Goal: Task Accomplishment & Management: Use online tool/utility

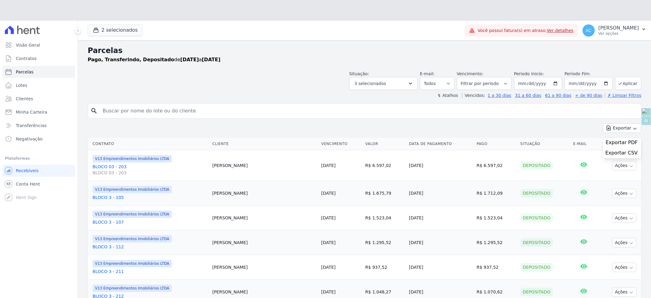
select select
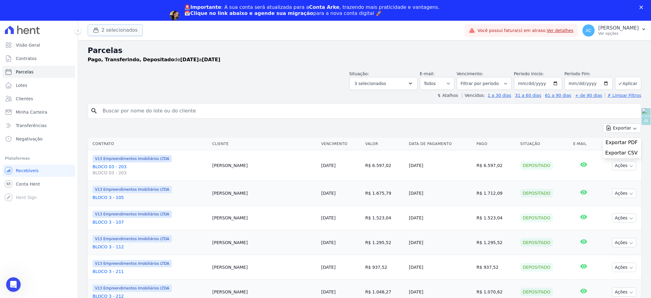
click at [97, 29] on icon "button" at bounding box center [96, 30] width 6 height 6
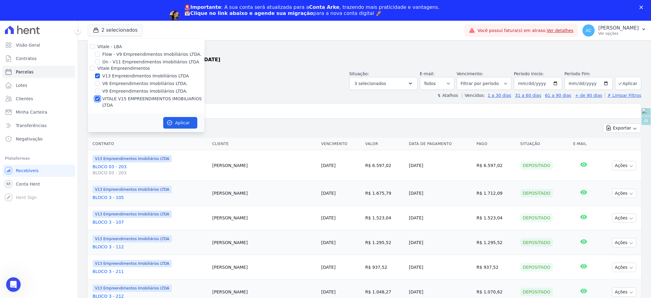
click at [98, 100] on input "VITALE V15 EMPREENDIMENTOS IMOBILIARIOS LTDA" at bounding box center [97, 98] width 5 height 5
checkbox input "false"
click at [170, 120] on icon "button" at bounding box center [169, 123] width 6 height 6
select select
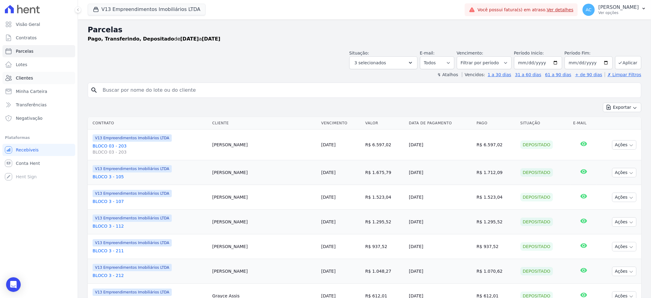
click at [26, 76] on span "Clientes" at bounding box center [24, 78] width 17 height 6
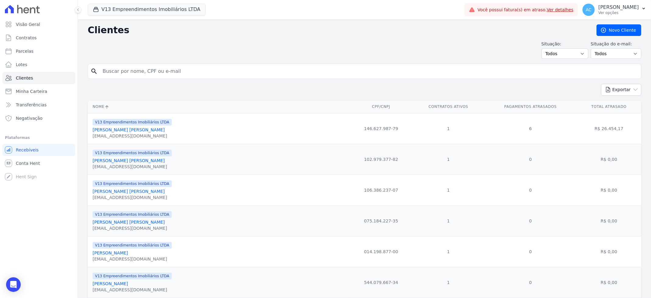
drag, startPoint x: 149, startPoint y: 72, endPoint x: 159, endPoint y: 76, distance: 10.5
click at [149, 72] on input "search" at bounding box center [368, 71] width 539 height 12
type input "rayane"
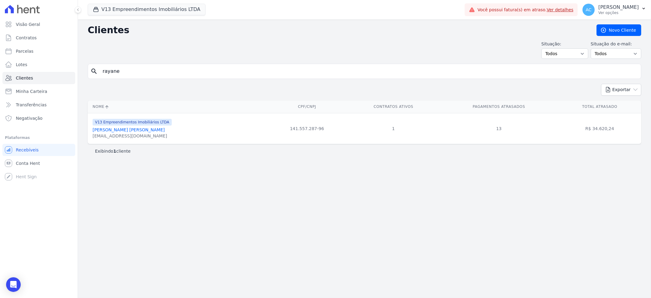
click at [124, 133] on div "[EMAIL_ADDRESS][DOMAIN_NAME]" at bounding box center [132, 136] width 79 height 6
click at [126, 130] on link "[PERSON_NAME] [PERSON_NAME]" at bounding box center [129, 129] width 72 height 5
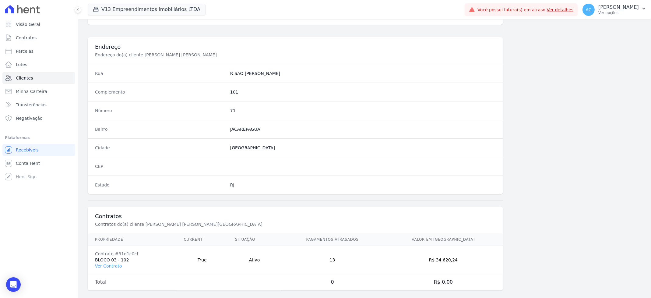
scroll to position [273, 0]
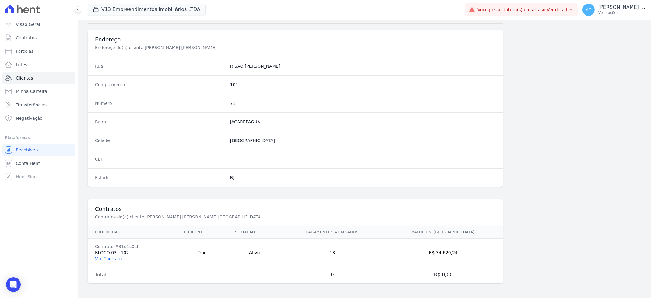
click at [117, 256] on link "Ver Contrato" at bounding box center [108, 258] width 27 height 5
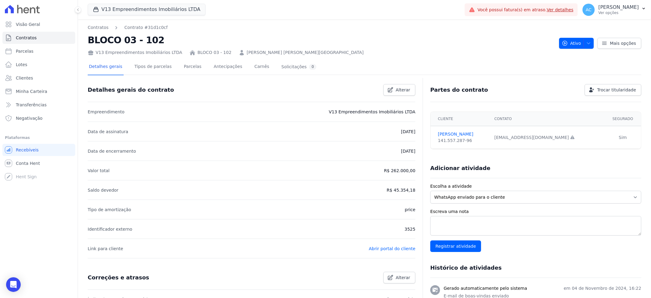
click at [172, 70] on div "Detalhes gerais Tipos de parcelas [GEOGRAPHIC_DATA] Antecipações [PERSON_NAME] …" at bounding box center [203, 67] width 230 height 16
click at [183, 68] on link "Parcelas" at bounding box center [193, 67] width 20 height 16
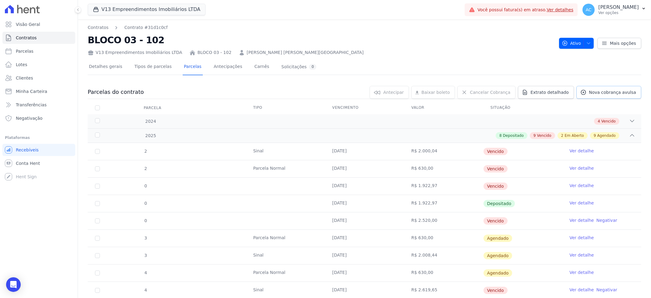
click at [614, 91] on span "Nova cobrança avulsa" at bounding box center [612, 92] width 47 height 6
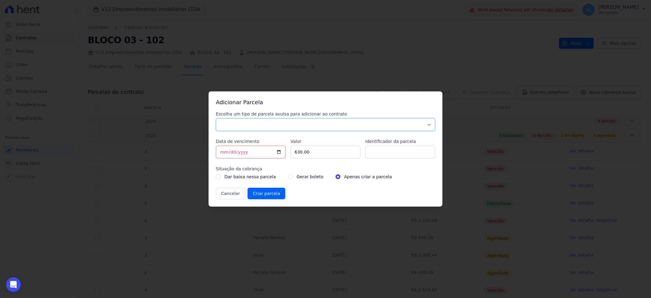
click at [295, 120] on select "Parcela Normal Sinal Caução Intercalada Chaves Pré Chaves Pós Chaves Taxas Quit…" at bounding box center [325, 124] width 219 height 13
select select "settling"
click at [216, 118] on select "Parcela Normal Sinal Caução Intercalada Chaves Pré Chaves Pós Chaves Taxas Quit…" at bounding box center [325, 124] width 219 height 13
type input "[DATE]"
type input "500.00"
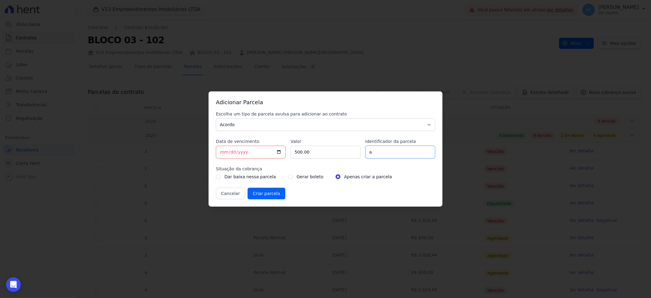
type input "ACORDO"
click at [288, 176] on input "radio" at bounding box center [290, 176] width 5 height 5
radio input "true"
click at [273, 191] on input "Criar parcela" at bounding box center [266, 193] width 38 height 12
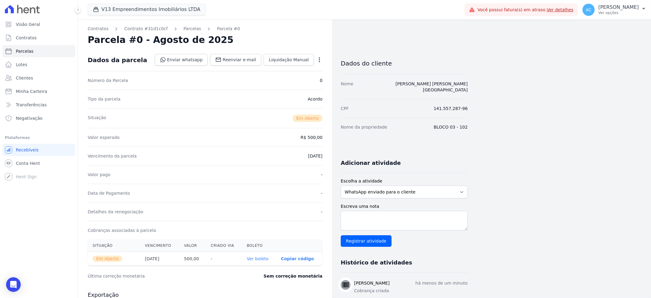
click at [259, 259] on link "Ver boleto" at bounding box center [258, 258] width 22 height 5
click at [30, 79] on span "Clientes" at bounding box center [24, 78] width 17 height 6
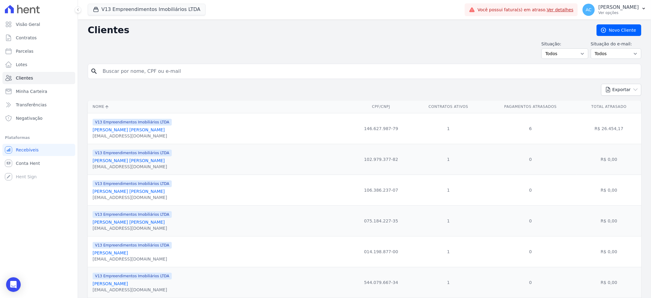
click at [149, 73] on input "search" at bounding box center [368, 71] width 539 height 12
type input "[PERSON_NAME]"
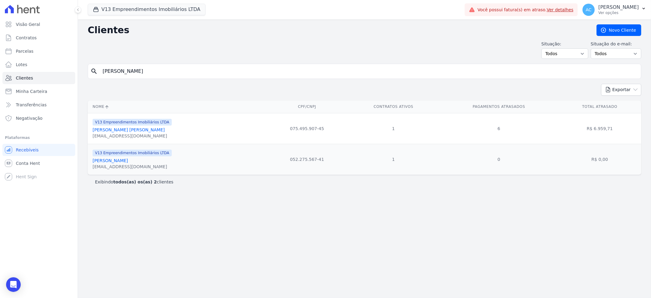
click at [133, 130] on link "[PERSON_NAME] [PERSON_NAME]" at bounding box center [129, 129] width 72 height 5
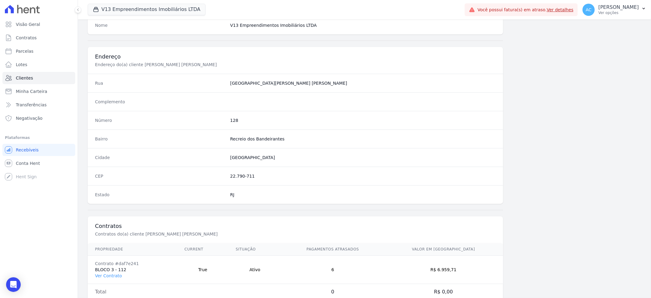
scroll to position [273, 0]
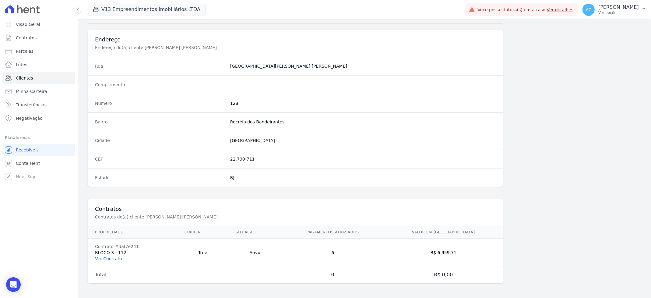
click at [115, 258] on link "Ver Contrato" at bounding box center [108, 258] width 27 height 5
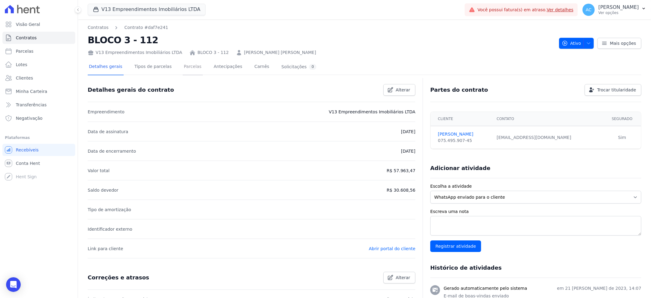
click at [191, 68] on link "Parcelas" at bounding box center [193, 67] width 20 height 16
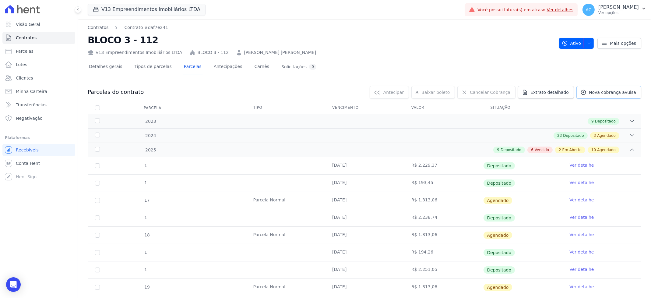
click at [597, 92] on span "Nova cobrança avulsa" at bounding box center [612, 92] width 47 height 6
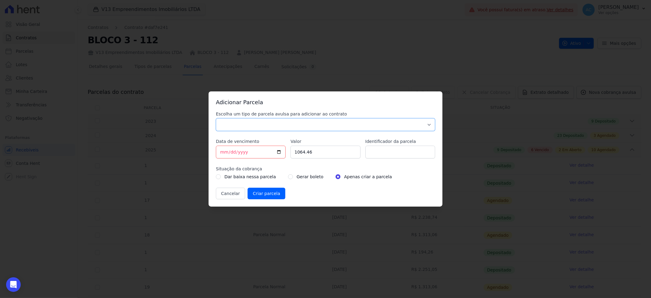
click at [246, 121] on select "Parcela Normal Sinal Caução Intercalada Chaves Pré Chaves Pós Chaves Taxas Quit…" at bounding box center [325, 124] width 219 height 13
select select "settling"
click at [216, 118] on select "Parcela Normal Sinal Caução Intercalada Chaves Pré Chaves Pós Chaves Taxas Quit…" at bounding box center [325, 124] width 219 height 13
click at [221, 154] on input "[DATE]" at bounding box center [251, 151] width 70 height 13
type input "[DATE]"
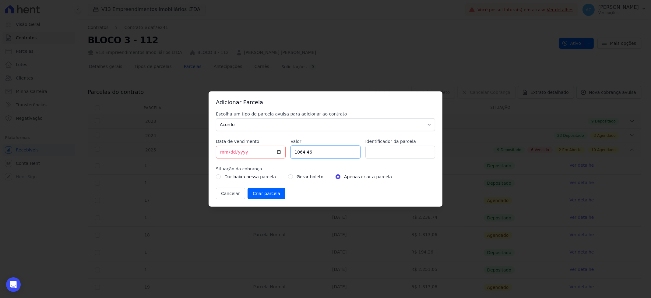
type input "5"
type input "500.00"
click at [400, 152] on input "Identificador da parcela" at bounding box center [400, 151] width 70 height 13
type input "ACORDO"
click at [288, 175] on div "Gerar boleto" at bounding box center [305, 176] width 35 height 7
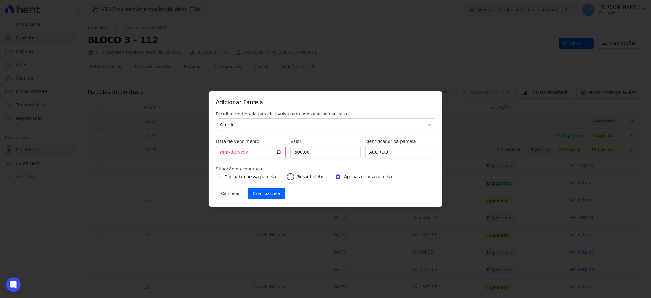
click at [288, 176] on input "radio" at bounding box center [290, 176] width 5 height 5
radio input "true"
click at [262, 197] on input "Criar parcela" at bounding box center [266, 193] width 38 height 12
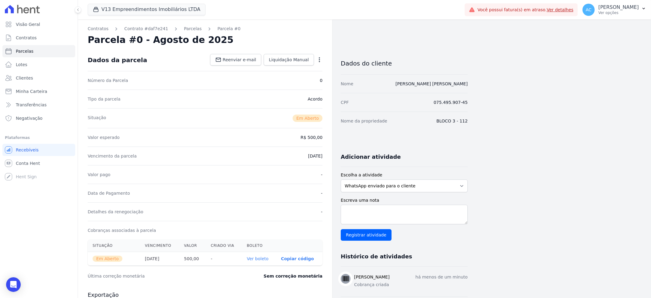
click at [260, 260] on link "Ver boleto" at bounding box center [258, 258] width 22 height 5
drag, startPoint x: 23, startPoint y: 79, endPoint x: 30, endPoint y: 75, distance: 8.0
click at [23, 79] on span "Clientes" at bounding box center [24, 78] width 17 height 6
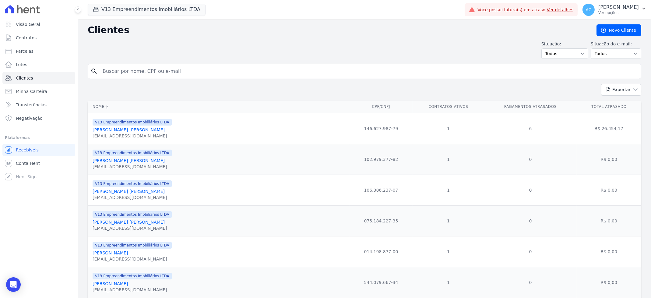
click at [127, 67] on input "search" at bounding box center [368, 71] width 539 height 12
click at [139, 75] on input "search" at bounding box center [368, 71] width 539 height 12
type input "THIAGO R"
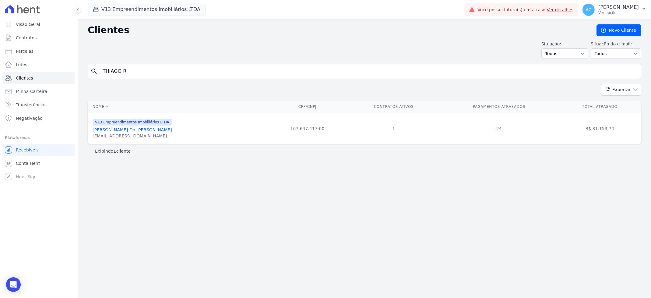
click at [136, 130] on link "[PERSON_NAME] Do [PERSON_NAME]" at bounding box center [132, 129] width 79 height 5
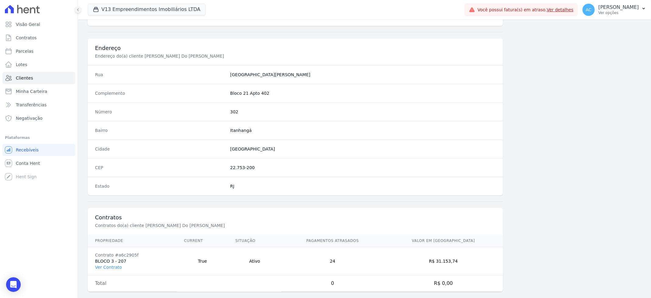
scroll to position [273, 0]
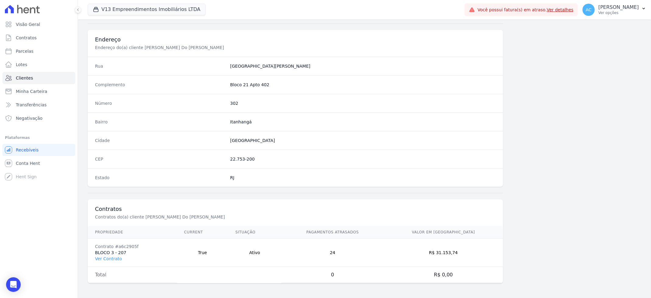
click at [119, 256] on td "Contrato #a6c2905f BLOCO 3 - 207 Ver Contrato" at bounding box center [132, 252] width 89 height 28
click at [116, 259] on link "Ver Contrato" at bounding box center [108, 258] width 27 height 5
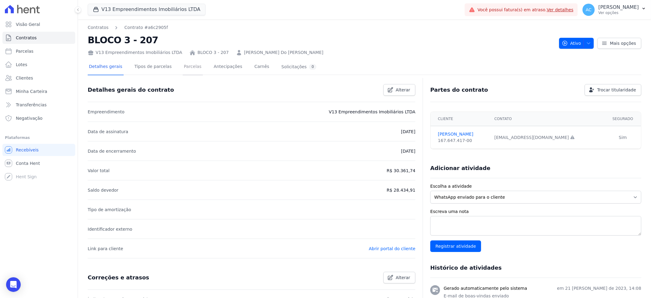
click at [184, 67] on link "Parcelas" at bounding box center [193, 67] width 20 height 16
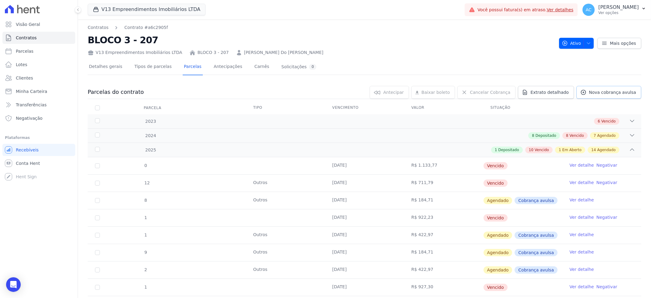
click at [610, 90] on span "Nova cobrança avulsa" at bounding box center [612, 92] width 47 height 6
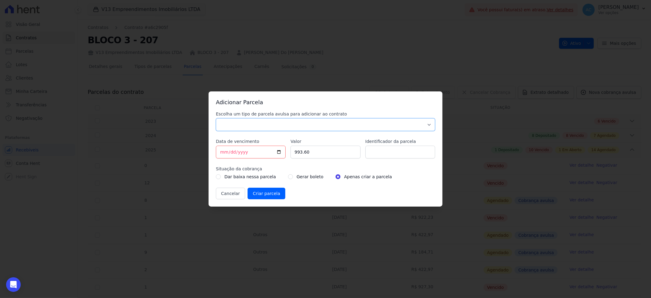
drag, startPoint x: 310, startPoint y: 125, endPoint x: 303, endPoint y: 120, distance: 8.7
click at [310, 124] on select "Parcela Normal Sinal Caução Intercalada Chaves Pré Chaves Pós Chaves Taxas Quit…" at bounding box center [325, 124] width 219 height 13
select select "settling"
click at [216, 118] on select "Parcela Normal Sinal Caução Intercalada Chaves Pré Chaves Pós Chaves Taxas Quit…" at bounding box center [325, 124] width 219 height 13
click at [221, 152] on input "[DATE]" at bounding box center [251, 151] width 70 height 13
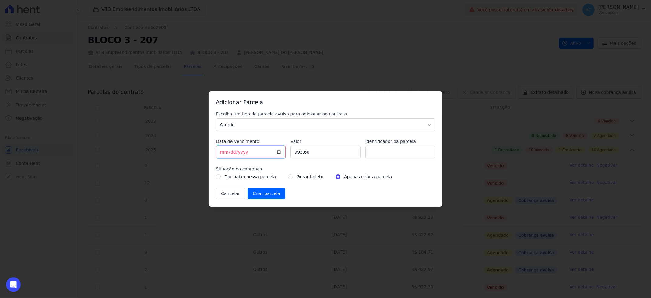
type input "[DATE]"
type input "500.00"
click at [385, 152] on input "Identificador da parcela" at bounding box center [400, 151] width 70 height 13
type input "ACORDO"
click at [281, 174] on div "Dar baixa nessa parcela Gerar boleto Apenas criar a parcela" at bounding box center [325, 176] width 219 height 7
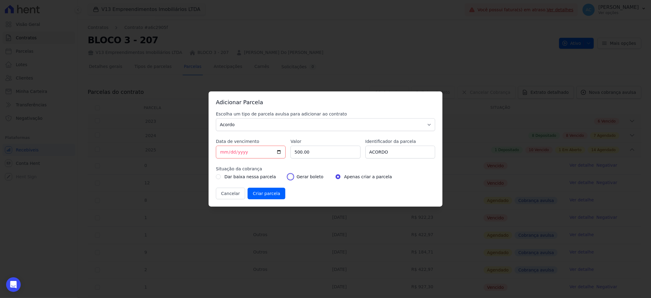
click at [288, 175] on input "radio" at bounding box center [290, 176] width 5 height 5
radio input "true"
click at [258, 192] on input "Criar parcela" at bounding box center [266, 193] width 38 height 12
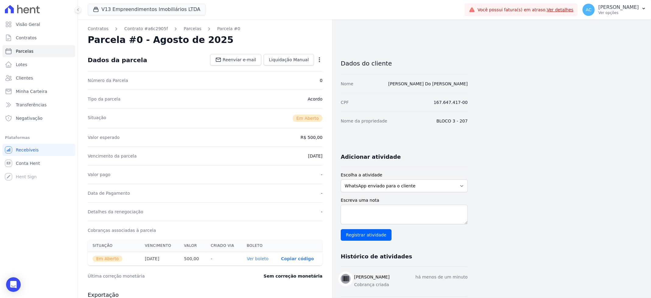
click at [263, 259] on link "Ver boleto" at bounding box center [258, 258] width 22 height 5
click at [25, 78] on span "Clientes" at bounding box center [24, 78] width 17 height 6
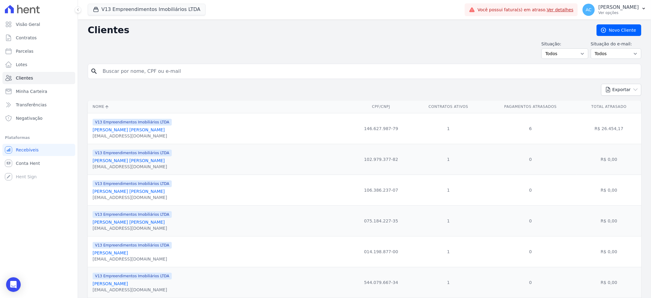
drag, startPoint x: 133, startPoint y: 71, endPoint x: 142, endPoint y: 72, distance: 9.5
click at [133, 71] on input "search" at bounding box center [368, 71] width 539 height 12
type input "ELIETE"
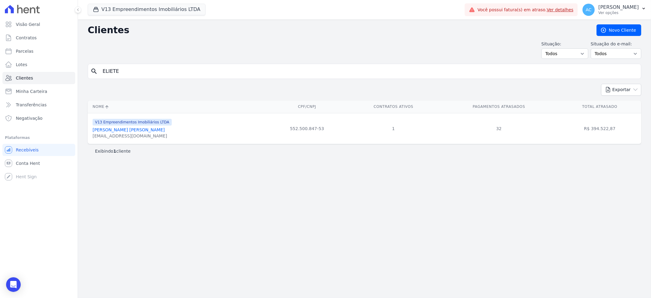
click at [121, 129] on link "[PERSON_NAME] [PERSON_NAME]" at bounding box center [129, 129] width 72 height 5
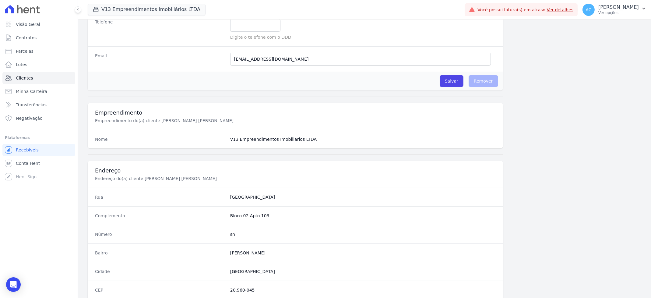
scroll to position [273, 0]
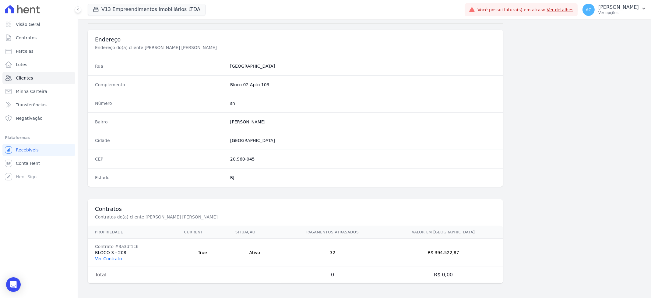
click at [117, 258] on link "Ver Contrato" at bounding box center [108, 258] width 27 height 5
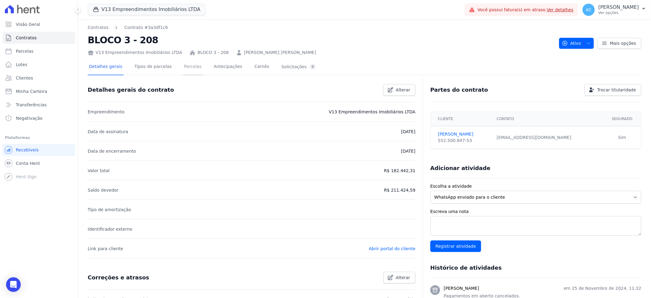
click at [187, 67] on link "Parcelas" at bounding box center [193, 67] width 20 height 16
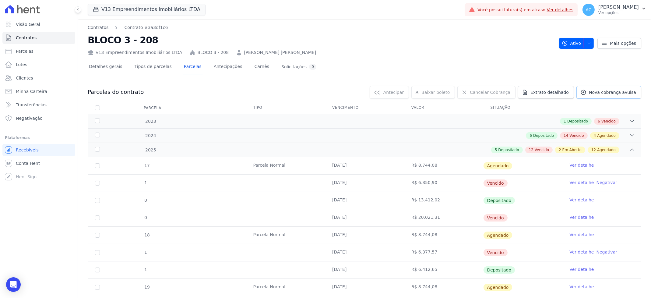
click at [605, 94] on span "Nova cobrança avulsa" at bounding box center [612, 92] width 47 height 6
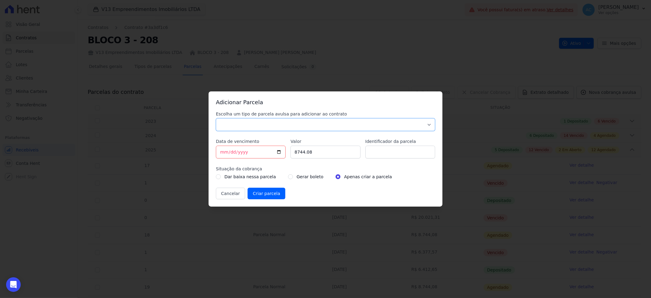
drag, startPoint x: 331, startPoint y: 122, endPoint x: 325, endPoint y: 124, distance: 5.7
click at [331, 122] on select "Parcela Normal Sinal Caução Intercalada Chaves Pré Chaves Pós Chaves Taxas Quit…" at bounding box center [325, 124] width 219 height 13
select select "settling"
click at [216, 118] on select "Parcela Normal Sinal Caução Intercalada Chaves Pré Chaves Pós Chaves Taxas Quit…" at bounding box center [325, 124] width 219 height 13
drag, startPoint x: 225, startPoint y: 152, endPoint x: 209, endPoint y: 147, distance: 16.4
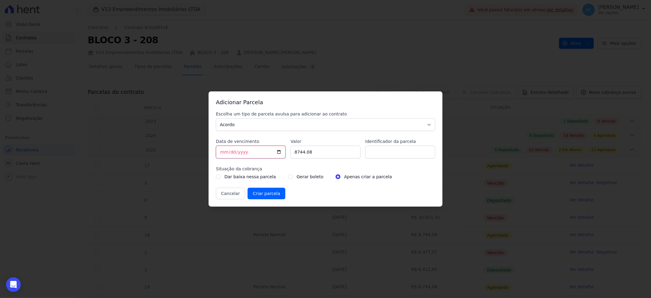
click at [209, 147] on div "Adicionar Parcela Escolha um tipo de parcela avulsa para adicionar ao contrato …" at bounding box center [325, 148] width 234 height 115
type input "[DATE]"
type input "7158.30"
click at [371, 151] on input "Identificador da parcela" at bounding box center [400, 151] width 70 height 13
type input "ACORDO"
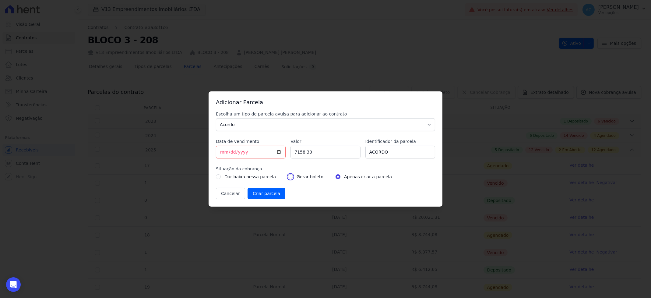
click at [288, 177] on input "radio" at bounding box center [290, 176] width 5 height 5
radio input "true"
click at [268, 193] on input "Criar parcela" at bounding box center [266, 193] width 38 height 12
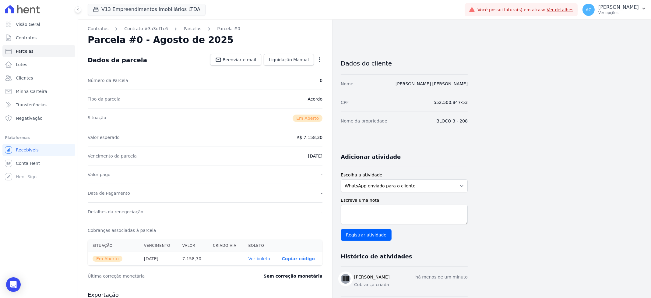
click at [267, 257] on link "Ver boleto" at bounding box center [259, 258] width 22 height 5
click at [27, 78] on span "Clientes" at bounding box center [24, 78] width 17 height 6
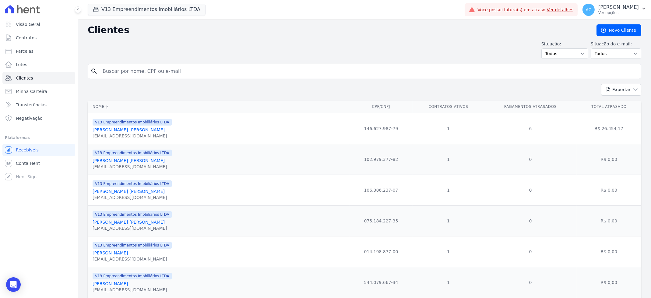
click at [168, 71] on input "search" at bounding box center [368, 71] width 539 height 12
type input "[PERSON_NAME]"
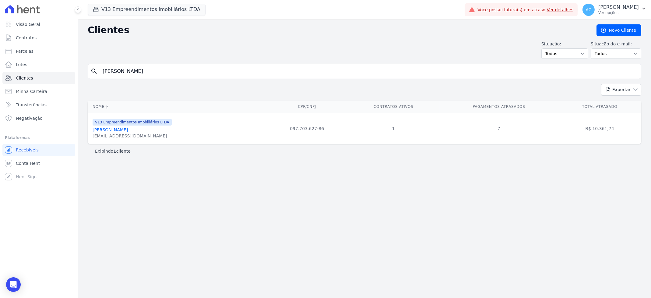
click at [118, 130] on link "[PERSON_NAME]" at bounding box center [110, 129] width 35 height 5
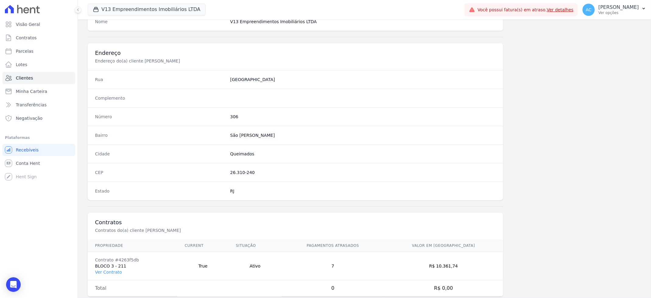
scroll to position [273, 0]
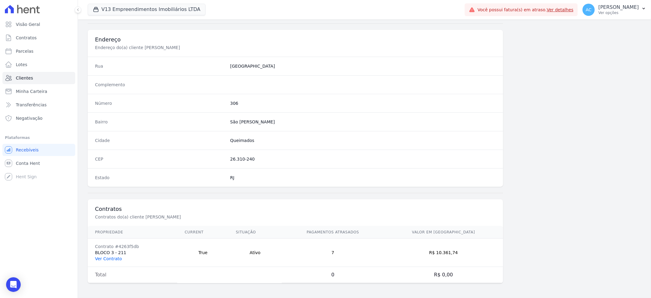
click at [118, 258] on link "Ver Contrato" at bounding box center [108, 258] width 27 height 5
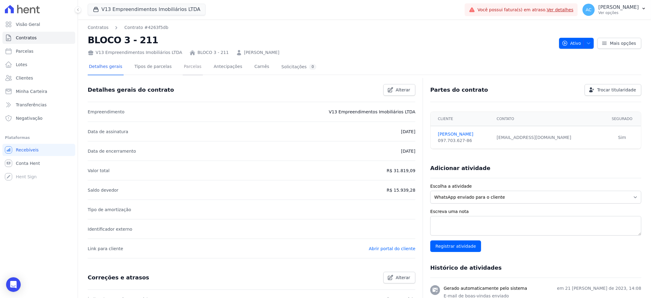
click at [187, 67] on link "Parcelas" at bounding box center [193, 67] width 20 height 16
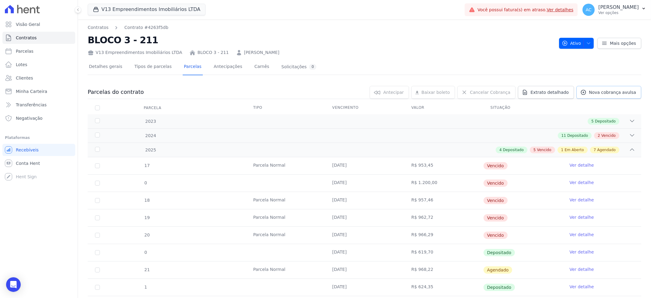
click at [609, 93] on span "Nova cobrança avulsa" at bounding box center [612, 92] width 47 height 6
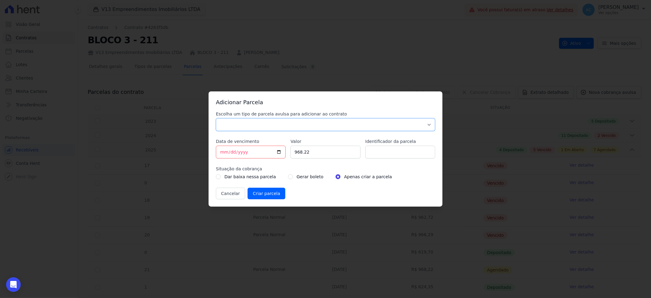
click at [268, 120] on select "Parcela Normal Sinal Caução Intercalada Chaves Pré Chaves Pós Chaves Taxas Quit…" at bounding box center [325, 124] width 219 height 13
select select "settling"
click at [216, 118] on select "Parcela Normal Sinal Caução Intercalada Chaves Pré Chaves Pós Chaves Taxas Quit…" at bounding box center [325, 124] width 219 height 13
drag, startPoint x: 220, startPoint y: 150, endPoint x: 189, endPoint y: 149, distance: 31.4
click at [198, 150] on div "Adicionar Parcela Escolha um tipo de parcela avulsa para adicionar ao contrato …" at bounding box center [325, 149] width 651 height 298
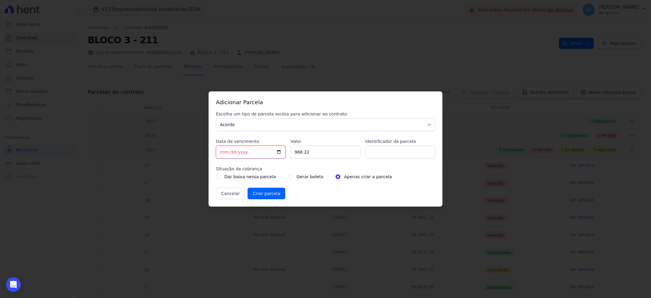
type input "[DATE]"
type input "500.00"
click at [393, 154] on input "Identificador da parcela" at bounding box center [400, 151] width 70 height 13
type input "ACORDO"
click at [288, 177] on input "radio" at bounding box center [290, 176] width 5 height 5
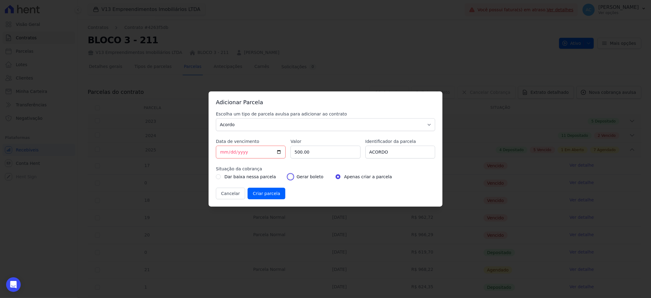
radio input "true"
click at [268, 195] on input "Criar parcela" at bounding box center [266, 193] width 38 height 12
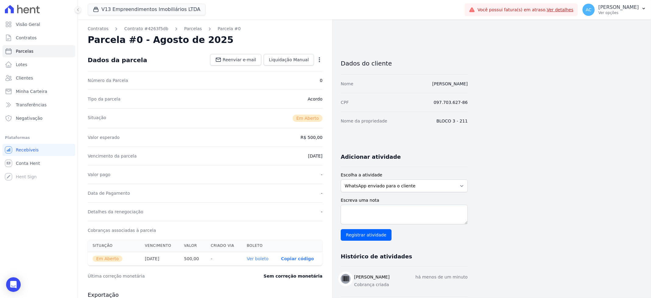
click at [265, 257] on link "Ver boleto" at bounding box center [258, 258] width 22 height 5
click at [31, 76] on span "Clientes" at bounding box center [24, 78] width 17 height 6
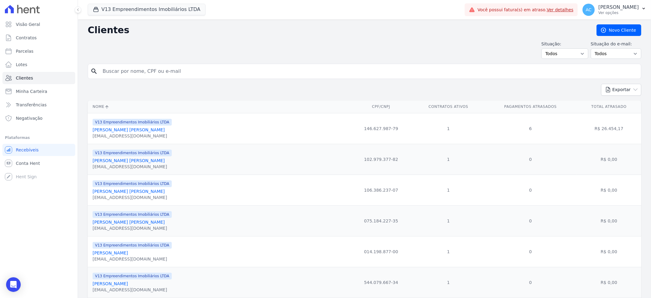
drag, startPoint x: 125, startPoint y: 67, endPoint x: 130, endPoint y: 68, distance: 4.9
click at [126, 67] on input "search" at bounding box center [368, 71] width 539 height 12
type input "[PERSON_NAME]"
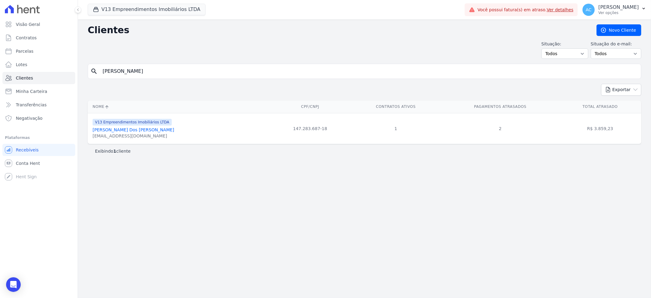
click at [123, 128] on link "[PERSON_NAME] Dos [PERSON_NAME]" at bounding box center [134, 129] width 82 height 5
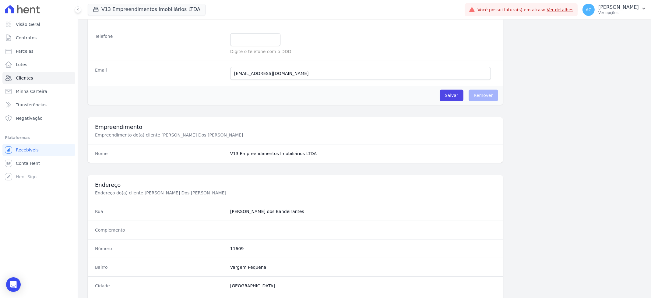
scroll to position [273, 0]
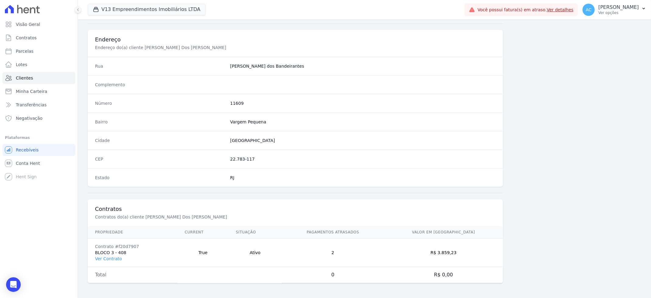
click at [114, 261] on td "Contrato #f20d7907 BLOCO 3 - 408 Ver Contrato" at bounding box center [132, 252] width 89 height 28
click at [114, 259] on link "Ver Contrato" at bounding box center [108, 258] width 27 height 5
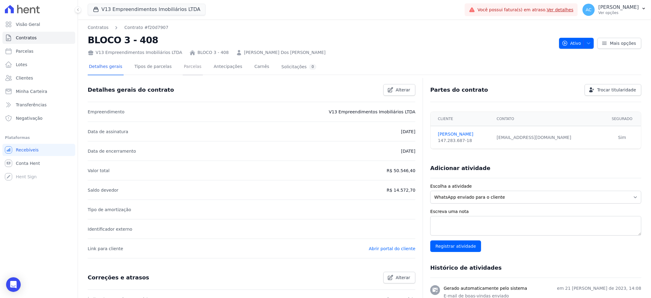
click at [183, 65] on link "Parcelas" at bounding box center [193, 67] width 20 height 16
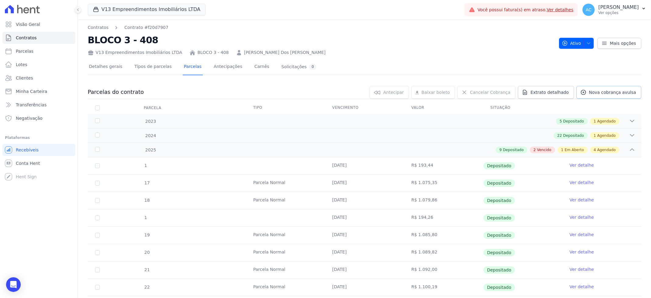
click at [604, 92] on span "Nova cobrança avulsa" at bounding box center [612, 92] width 47 height 6
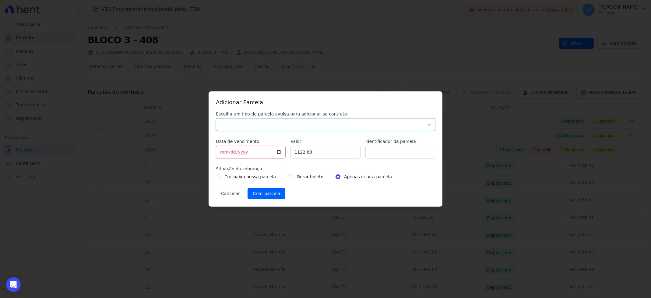
click at [290, 124] on select "Parcela Normal Sinal Caução Intercalada Chaves Pré Chaves Pós Chaves Taxas Quit…" at bounding box center [325, 124] width 219 height 13
select select "settling"
click at [216, 118] on select "Parcela Normal Sinal Caução Intercalada Chaves Pré Chaves Pós Chaves Taxas Quit…" at bounding box center [325, 124] width 219 height 13
drag, startPoint x: 228, startPoint y: 153, endPoint x: 198, endPoint y: 152, distance: 29.9
click at [209, 151] on div "Adicionar Parcela Escolha um tipo de parcela avulsa para adicionar ao contrato …" at bounding box center [325, 148] width 234 height 115
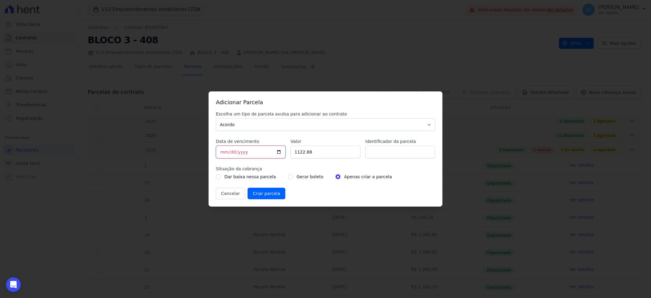
type input "[DATE]"
type input "1"
drag, startPoint x: 316, startPoint y: 154, endPoint x: 218, endPoint y: 146, distance: 98.4
click at [219, 146] on div "Escolha um tipo de parcela avulsa para adicionar ao contrato Parcela Normal Sin…" at bounding box center [325, 155] width 219 height 88
type input "1000.00"
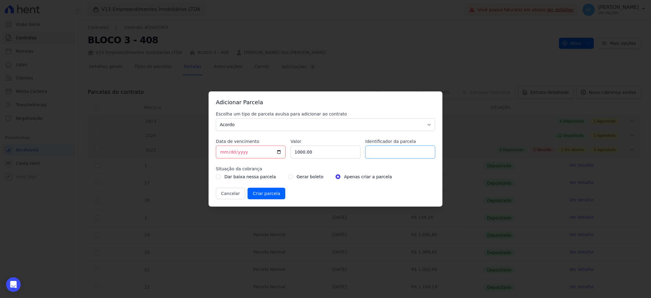
click at [405, 156] on input "Identificador da parcela" at bounding box center [400, 151] width 70 height 13
type input "ACORDO"
click at [288, 176] on div "Gerar boleto" at bounding box center [305, 176] width 35 height 7
click at [288, 177] on input "radio" at bounding box center [290, 176] width 5 height 5
radio input "true"
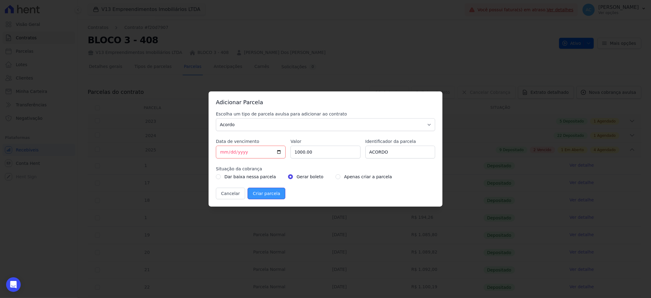
click at [268, 193] on input "Criar parcela" at bounding box center [266, 193] width 38 height 12
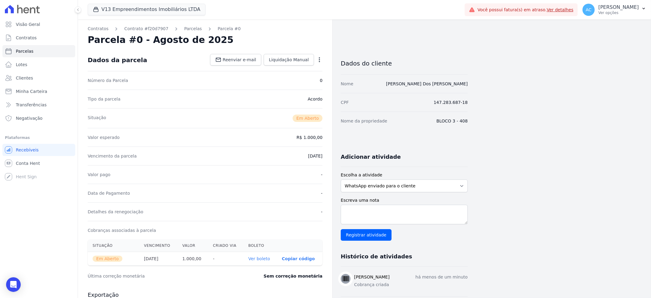
click at [262, 257] on link "Ver boleto" at bounding box center [259, 258] width 22 height 5
click at [28, 78] on span "Clientes" at bounding box center [24, 78] width 17 height 6
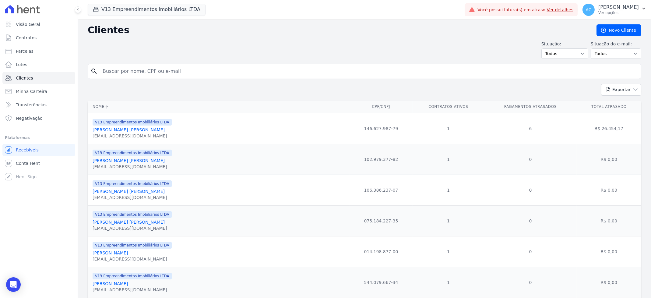
click at [163, 75] on input "search" at bounding box center [368, 71] width 539 height 12
type input "[PERSON_NAME]"
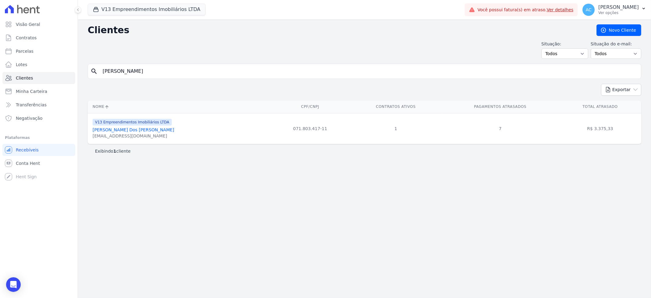
click at [114, 131] on link "[PERSON_NAME] Dos [PERSON_NAME]" at bounding box center [134, 129] width 82 height 5
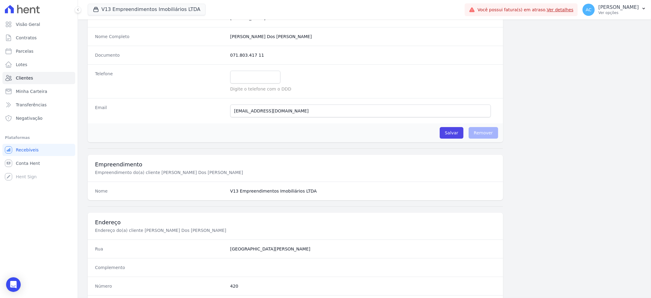
scroll to position [273, 0]
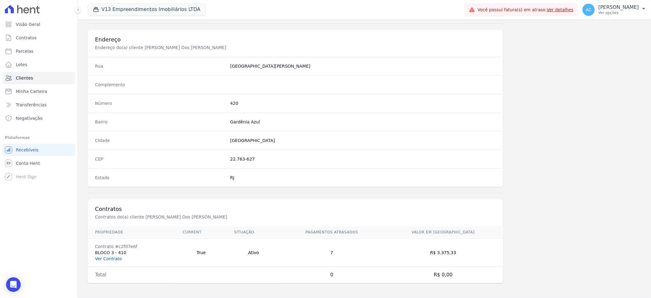
click at [118, 259] on link "Ver Contrato" at bounding box center [108, 258] width 27 height 5
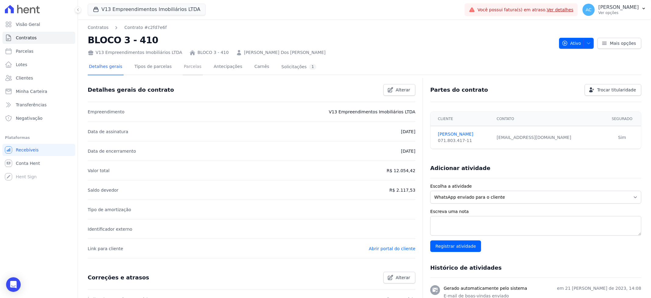
click at [191, 65] on link "Parcelas" at bounding box center [193, 67] width 20 height 16
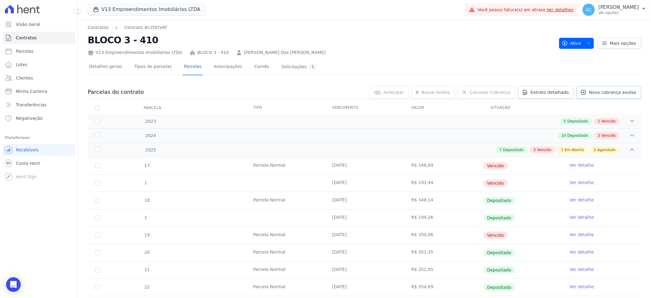
click at [615, 91] on span "Nova cobrança avulsa" at bounding box center [612, 92] width 47 height 6
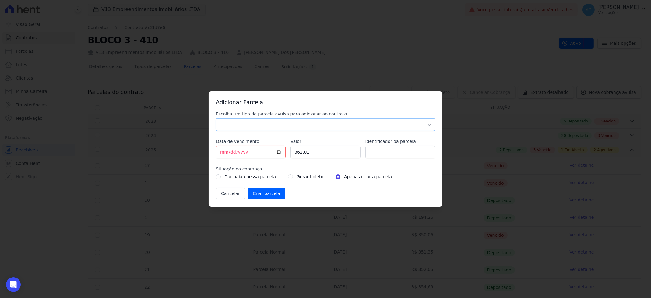
drag, startPoint x: 297, startPoint y: 126, endPoint x: 286, endPoint y: 130, distance: 11.6
click at [297, 126] on select "Parcela Normal Sinal Caução Intercalada Chaves Pré Chaves Pós Chaves Taxas Quit…" at bounding box center [325, 124] width 219 height 13
select select "settling"
click at [216, 118] on select "Parcela Normal Sinal Caução Intercalada Chaves Pré Chaves Pós Chaves Taxas Quit…" at bounding box center [325, 124] width 219 height 13
drag, startPoint x: 205, startPoint y: 154, endPoint x: 174, endPoint y: 153, distance: 31.0
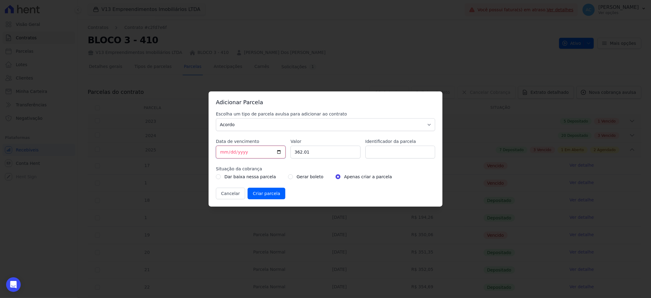
click at [178, 154] on div "Adicionar Parcela Escolha um tipo de parcela avulsa para adicionar ao contrato …" at bounding box center [325, 149] width 651 height 298
type input "[DATE]"
type input "729.81"
click at [380, 156] on input "Identificador da parcela" at bounding box center [400, 151] width 70 height 13
type input "ACORDO"
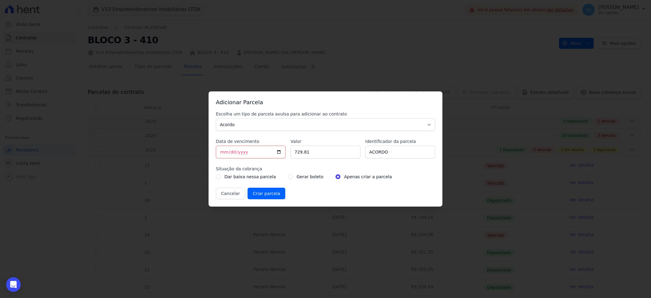
click at [296, 176] on label "Gerar boleto" at bounding box center [309, 176] width 27 height 7
click at [288, 176] on input "radio" at bounding box center [290, 176] width 5 height 5
radio input "true"
click at [259, 195] on input "Criar parcela" at bounding box center [266, 193] width 38 height 12
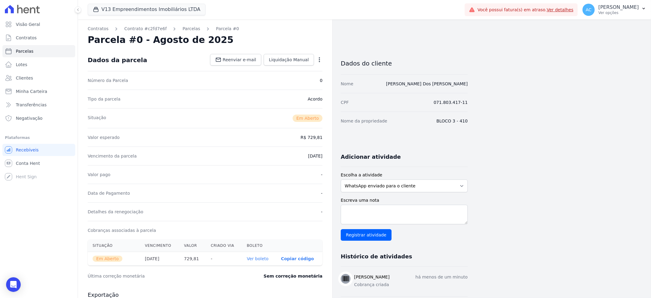
click at [262, 261] on link "Ver boleto" at bounding box center [258, 258] width 22 height 5
click at [27, 80] on span "Clientes" at bounding box center [24, 78] width 17 height 6
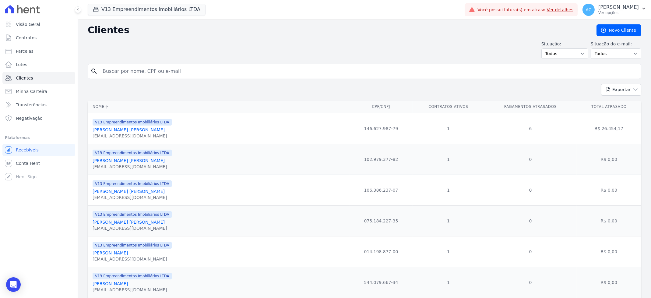
click at [126, 71] on input "search" at bounding box center [368, 71] width 539 height 12
type input "[PERSON_NAME]"
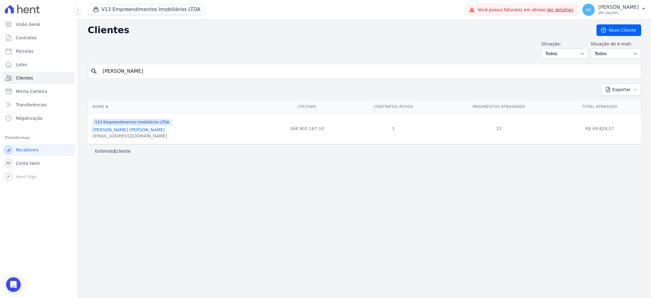
click at [130, 129] on link "[PERSON_NAME] [PERSON_NAME]" at bounding box center [129, 129] width 72 height 5
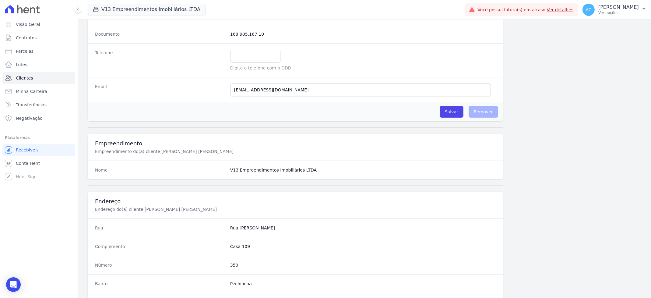
scroll to position [273, 0]
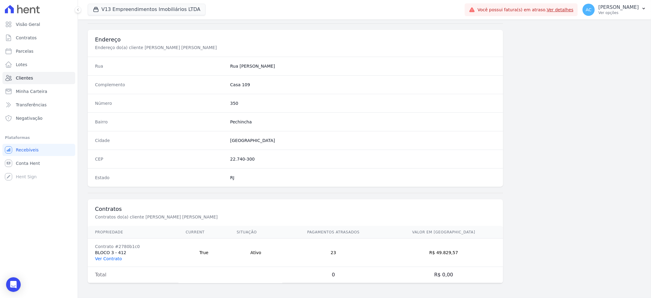
click at [116, 259] on link "Ver Contrato" at bounding box center [108, 258] width 27 height 5
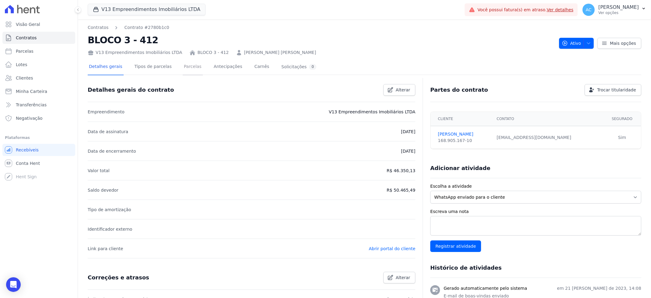
click at [183, 67] on link "Parcelas" at bounding box center [193, 67] width 20 height 16
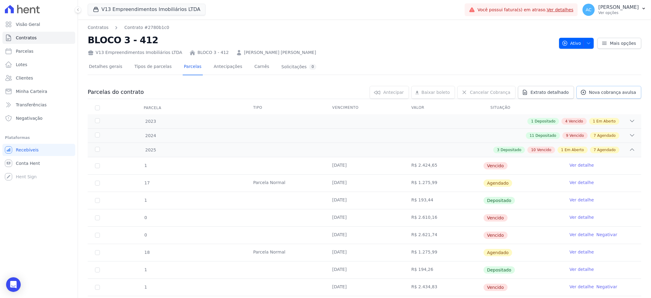
click at [600, 91] on span "Nova cobrança avulsa" at bounding box center [612, 92] width 47 height 6
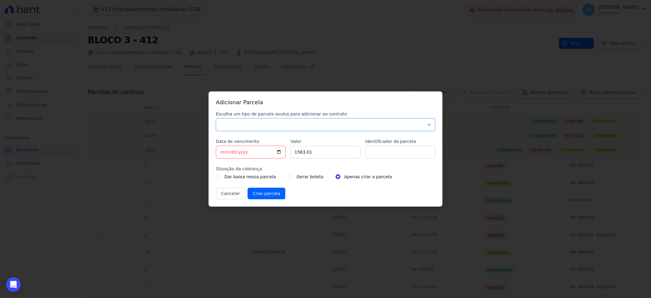
drag, startPoint x: 277, startPoint y: 125, endPoint x: 274, endPoint y: 129, distance: 4.7
click at [277, 125] on select "Parcela Normal Sinal Caução Intercalada Chaves Pré Chaves Pós Chaves Taxas Quit…" at bounding box center [325, 124] width 219 height 13
select select "settling"
click at [216, 118] on select "Parcela Normal Sinal Caução Intercalada Chaves Pré Chaves Pós Chaves Taxas Quit…" at bounding box center [325, 124] width 219 height 13
click at [223, 152] on input "[DATE]" at bounding box center [251, 151] width 70 height 13
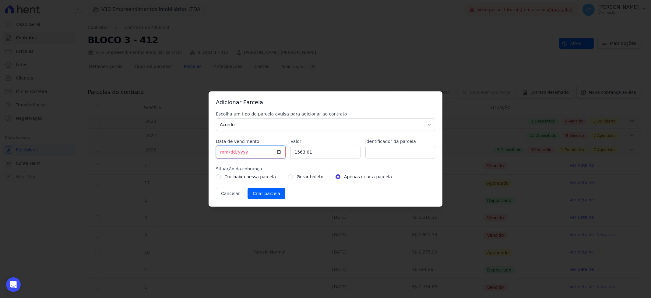
type input "[DATE]"
type input "513.10"
drag, startPoint x: 390, startPoint y: 151, endPoint x: 394, endPoint y: 154, distance: 4.5
click at [390, 151] on input "Identificador da parcela" at bounding box center [400, 151] width 70 height 13
type input "ACORDO"
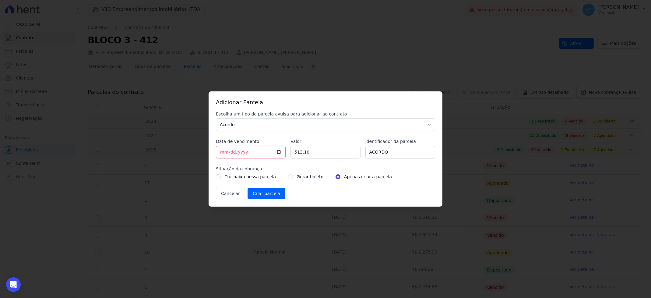
click at [288, 178] on div "Gerar boleto" at bounding box center [305, 176] width 35 height 7
click at [288, 177] on input "radio" at bounding box center [290, 176] width 5 height 5
radio input "true"
click at [271, 193] on input "Criar parcela" at bounding box center [266, 193] width 38 height 12
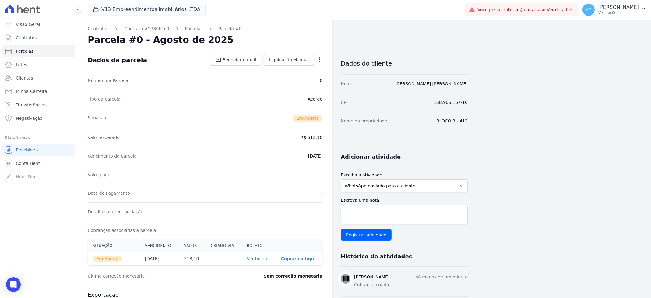
click at [266, 260] on link "Ver boleto" at bounding box center [258, 258] width 22 height 5
click at [22, 73] on link "Clientes" at bounding box center [38, 78] width 73 height 12
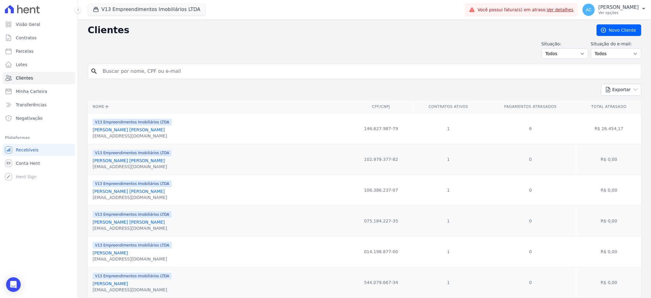
click at [146, 71] on input "search" at bounding box center [368, 71] width 539 height 12
type input "camila"
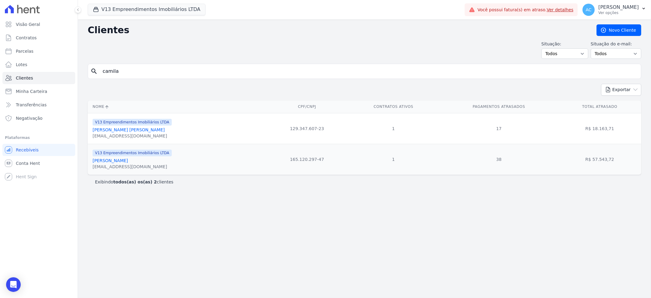
click at [128, 161] on link "[PERSON_NAME]" at bounding box center [110, 160] width 35 height 5
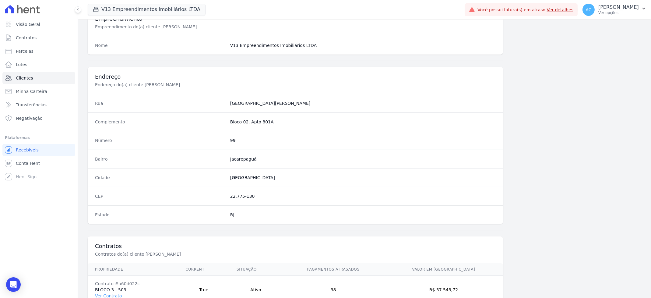
scroll to position [273, 0]
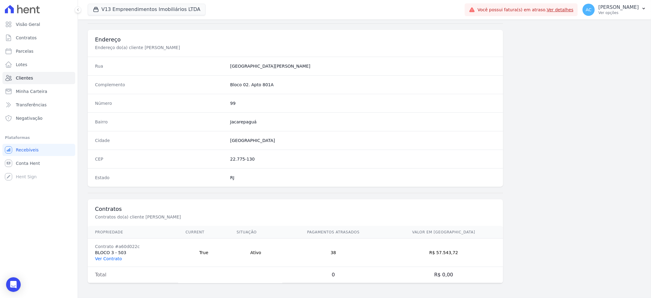
click at [111, 258] on link "Ver Contrato" at bounding box center [108, 258] width 27 height 5
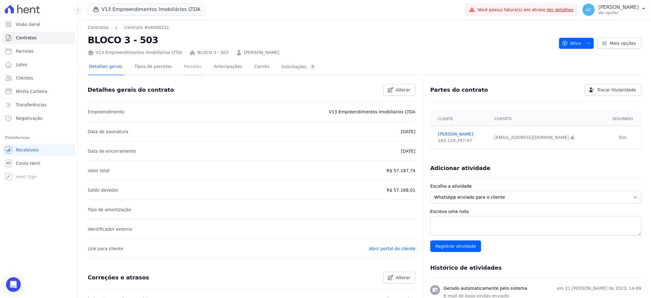
click at [184, 68] on link "Parcelas" at bounding box center [193, 67] width 20 height 16
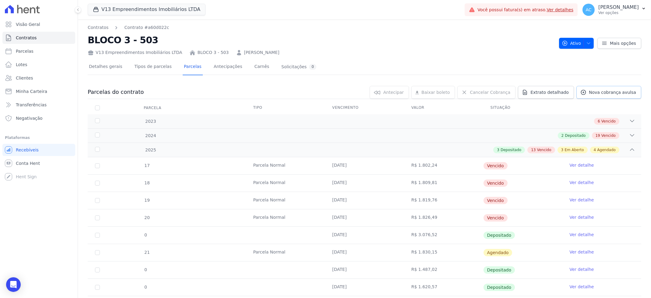
click at [621, 96] on link "Nova cobrança avulsa" at bounding box center [608, 92] width 65 height 13
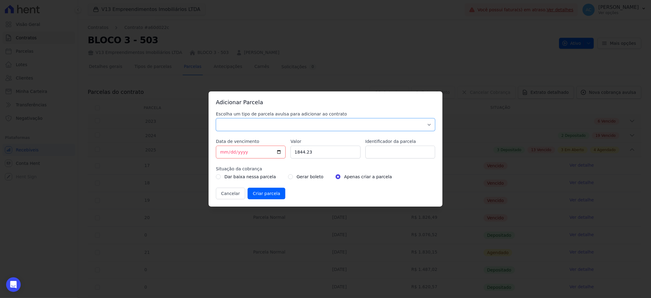
click at [284, 121] on select "Parcela Normal Sinal Caução Intercalada Chaves Pré Chaves Pós Chaves Taxas Quit…" at bounding box center [325, 124] width 219 height 13
select select "settling"
click at [216, 118] on select "Parcela Normal Sinal Caução Intercalada Chaves Pré Chaves Pós Chaves Taxas Quit…" at bounding box center [325, 124] width 219 height 13
click at [221, 155] on input "[DATE]" at bounding box center [251, 151] width 70 height 13
type input "[DATE]"
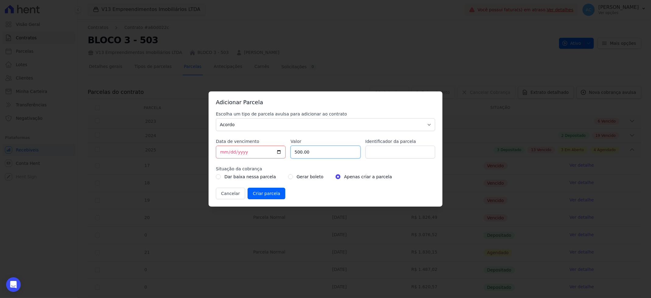
type input "500.00"
drag, startPoint x: 372, startPoint y: 149, endPoint x: 382, endPoint y: 154, distance: 11.3
click at [373, 149] on input "Identificador da parcela" at bounding box center [400, 151] width 70 height 13
type input "ACORDO"
click at [288, 176] on input "radio" at bounding box center [290, 176] width 5 height 5
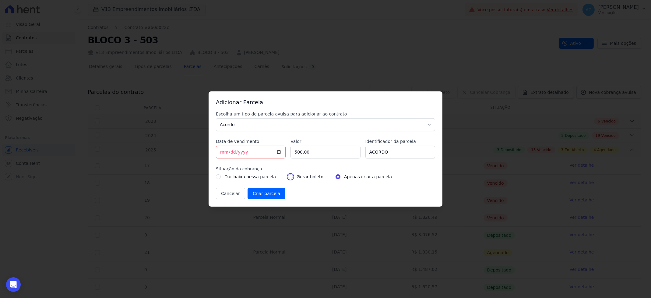
radio input "true"
click at [276, 195] on input "Criar parcela" at bounding box center [266, 193] width 38 height 12
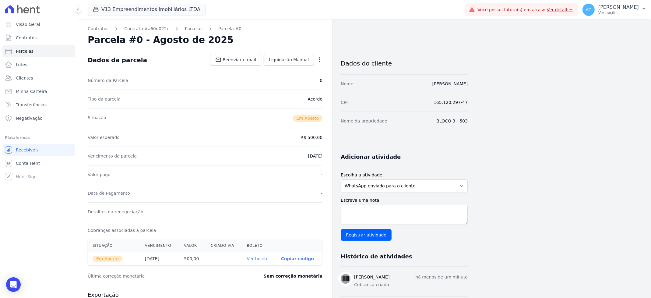
click at [252, 257] on link "Ver boleto" at bounding box center [258, 258] width 22 height 5
